Goal: Navigation & Orientation: Find specific page/section

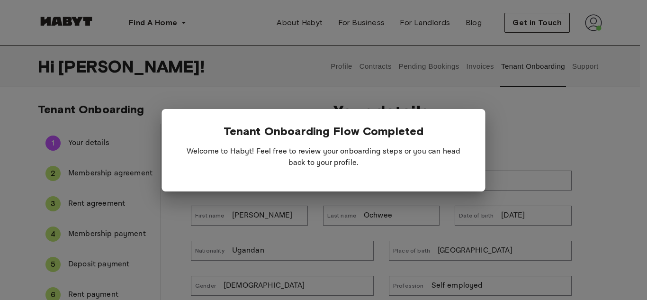
click at [602, 140] on div at bounding box center [323, 150] width 647 height 300
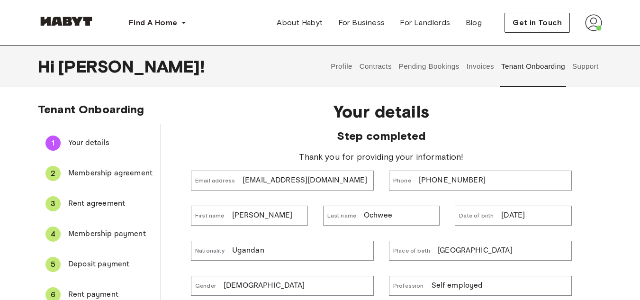
click at [527, 68] on button "Tenant Onboarding" at bounding box center [533, 66] width 66 height 42
click at [479, 64] on button "Invoices" at bounding box center [480, 66] width 30 height 42
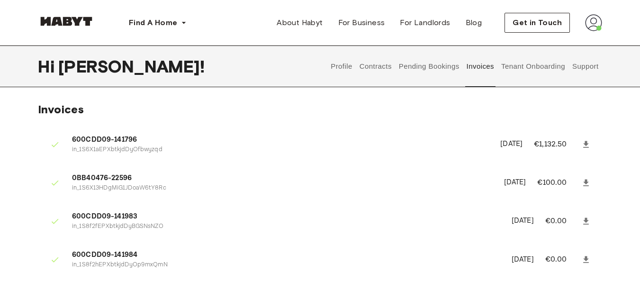
click at [443, 63] on button "Pending Bookings" at bounding box center [429, 66] width 63 height 42
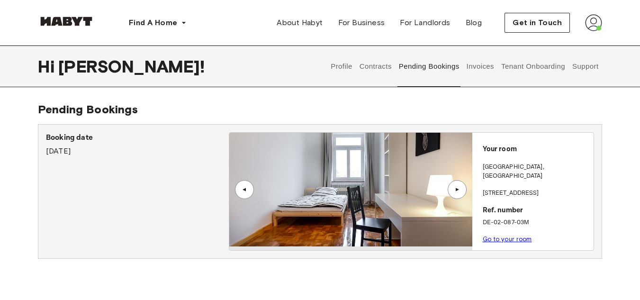
click at [370, 70] on button "Contracts" at bounding box center [375, 66] width 35 height 42
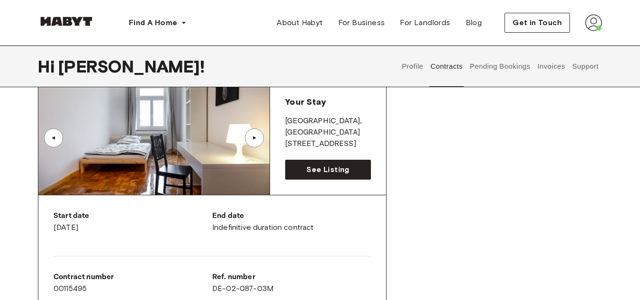
scroll to position [55, 0]
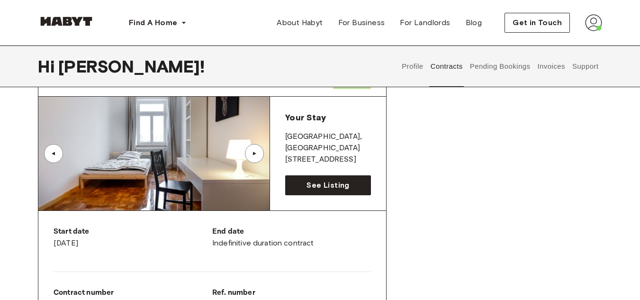
click at [589, 68] on button "Support" at bounding box center [585, 66] width 29 height 42
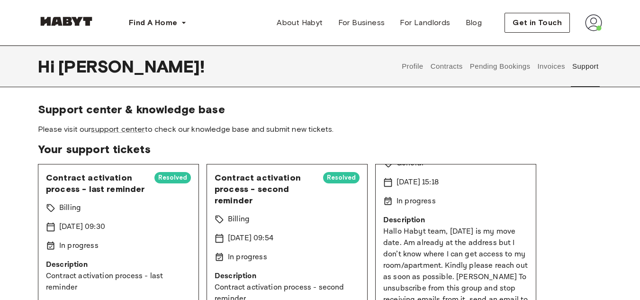
click at [413, 73] on button "Profile" at bounding box center [413, 66] width 24 height 42
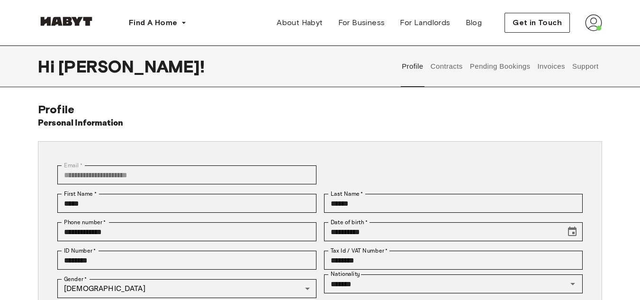
click at [459, 70] on button "Contracts" at bounding box center [446, 66] width 35 height 42
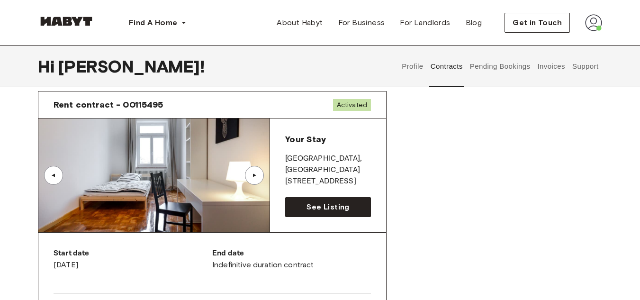
scroll to position [47, 0]
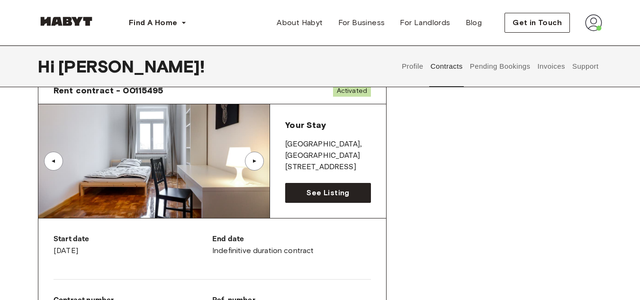
click at [477, 240] on div "Rent contract - 00115495 Activated ▲ ▲ Your Stay [GEOGRAPHIC_DATA][STREET_ADDRE…" at bounding box center [320, 304] width 564 height 470
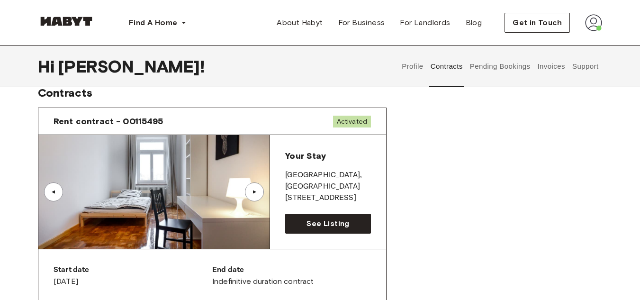
scroll to position [0, 0]
